Goal: Task Accomplishment & Management: Use online tool/utility

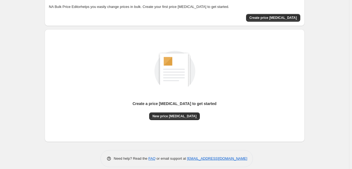
scroll to position [36, 0]
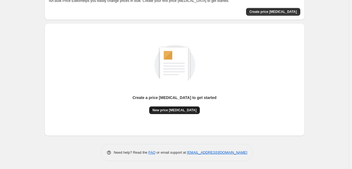
click at [182, 107] on button "New price change job" at bounding box center [174, 110] width 51 height 8
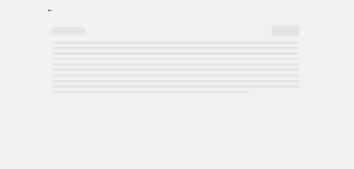
select select "percentage"
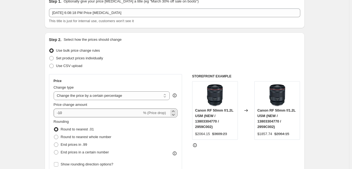
scroll to position [27, 0]
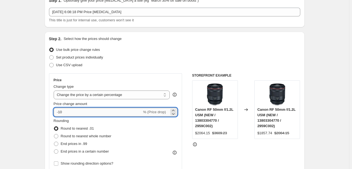
click at [60, 112] on input "-10" at bounding box center [98, 112] width 88 height 9
type input "-50"
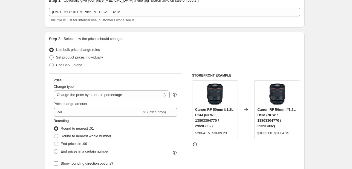
click at [152, 56] on div "Set product prices individually" at bounding box center [174, 58] width 251 height 8
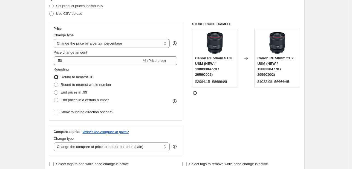
scroll to position [82, 0]
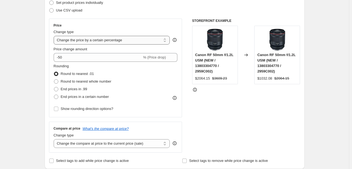
click at [124, 39] on select "Change the price to a certain amount Change the price by a certain amount Chang…" at bounding box center [112, 40] width 116 height 9
click at [157, 2] on div "Set product prices individually" at bounding box center [174, 3] width 251 height 8
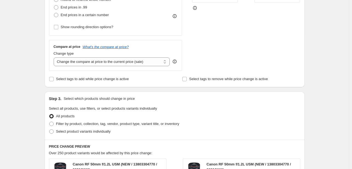
scroll to position [164, 0]
click at [114, 63] on select "Change the compare at price to the current price (sale) Change the compare at p…" at bounding box center [112, 61] width 116 height 9
select select "remove"
click at [55, 57] on select "Change the compare at price to the current price (sale) Change the compare at p…" at bounding box center [112, 61] width 116 height 9
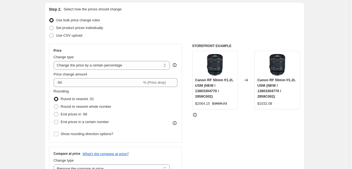
scroll to position [55, 0]
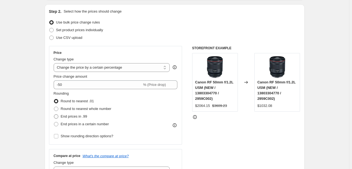
click at [58, 118] on span at bounding box center [56, 116] width 4 height 4
click at [54, 115] on input "End prices in .99" at bounding box center [54, 114] width 0 height 0
radio input "true"
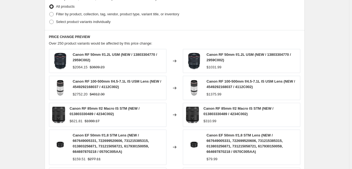
scroll to position [403, 0]
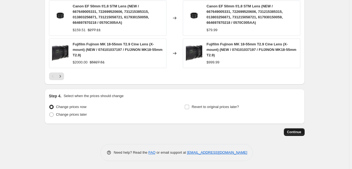
click at [293, 132] on span "Continue" at bounding box center [294, 132] width 14 height 4
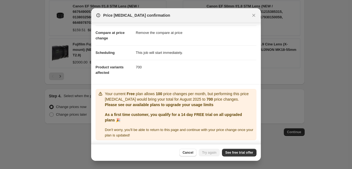
scroll to position [22, 0]
click at [238, 153] on span "See free trial offer" at bounding box center [239, 152] width 28 height 4
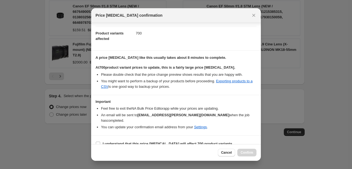
scroll to position [57, 0]
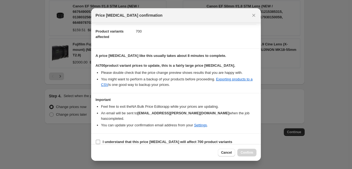
click at [95, 136] on section "I understand that this price change job will affect 700 product variants" at bounding box center [176, 142] width 170 height 16
click at [99, 140] on input "I understand that this price change job will affect 700 product variants" at bounding box center [98, 142] width 4 height 4
checkbox input "true"
click at [249, 152] on span "Confirm" at bounding box center [246, 152] width 13 height 4
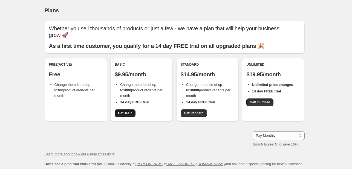
click at [128, 114] on span "Get Basic" at bounding box center [125, 113] width 14 height 4
